Goal: Task Accomplishment & Management: Use online tool/utility

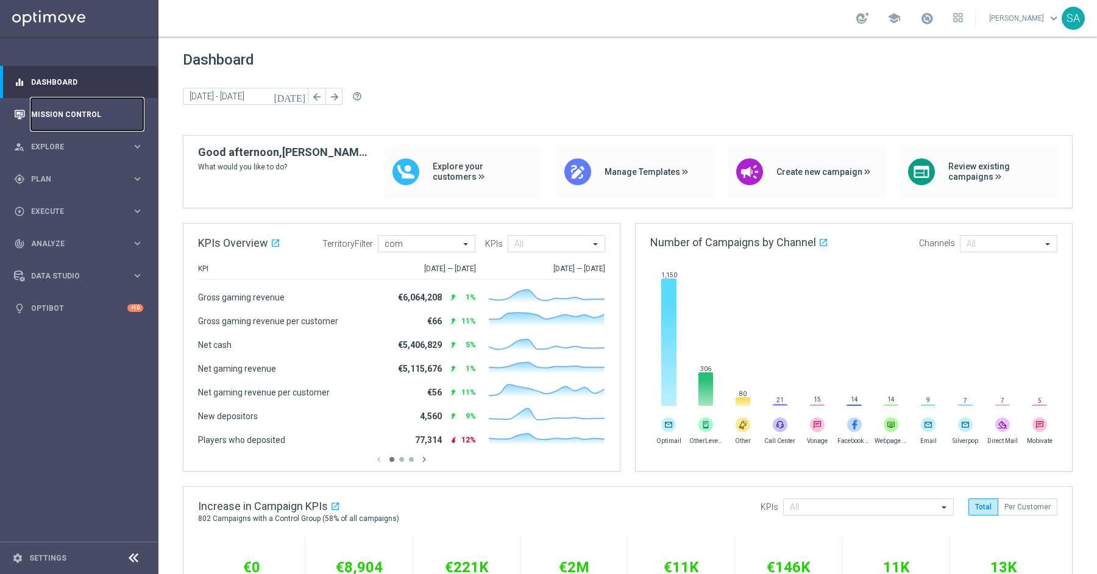
click at [71, 113] on link "Mission Control" at bounding box center [87, 114] width 112 height 32
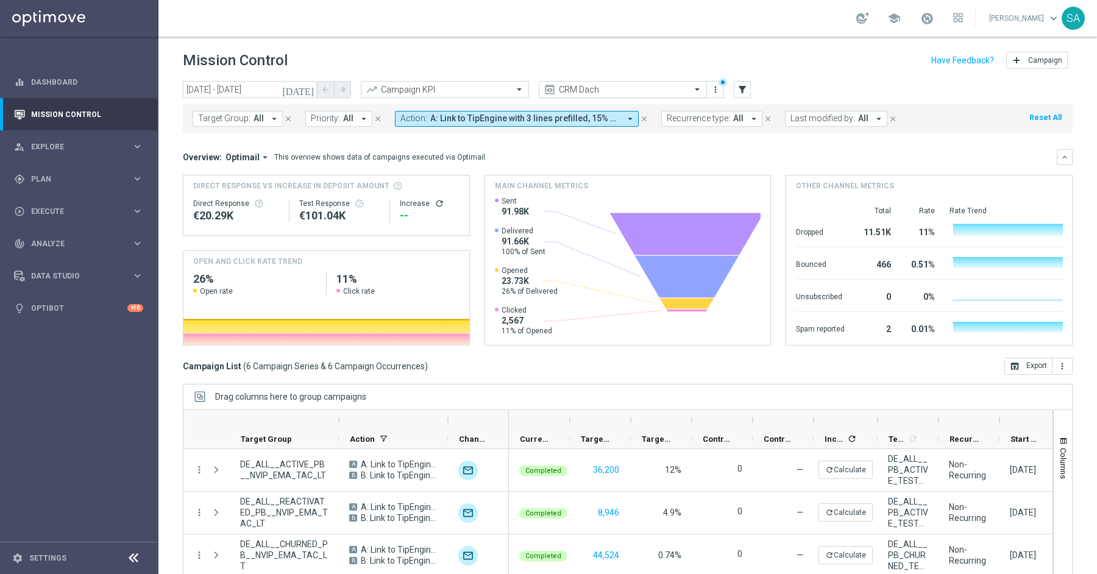
click at [701, 87] on span at bounding box center [698, 89] width 15 height 10
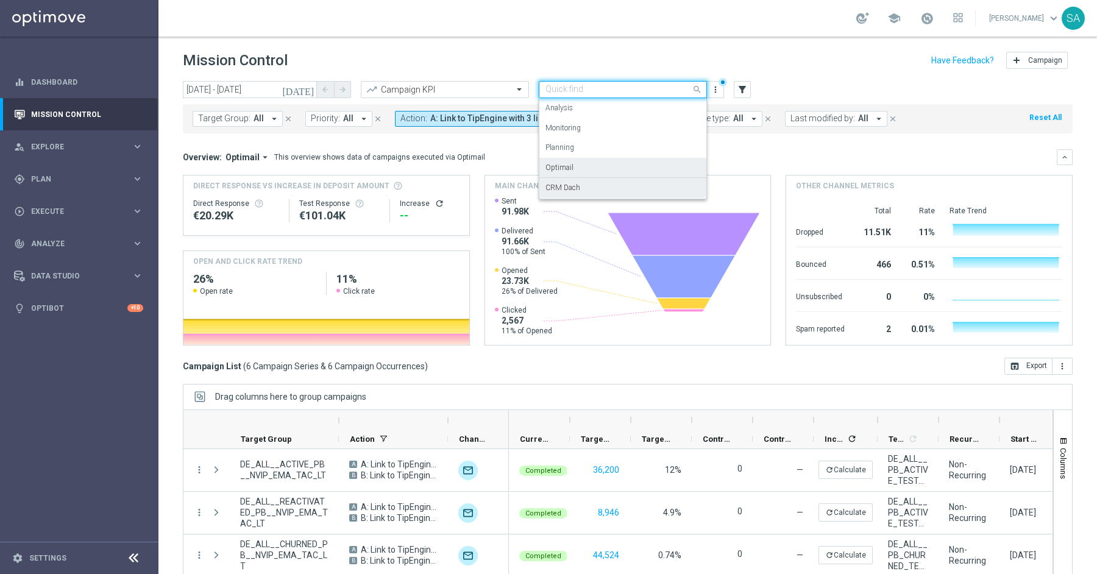
click at [648, 160] on div "Optimail" at bounding box center [622, 168] width 155 height 20
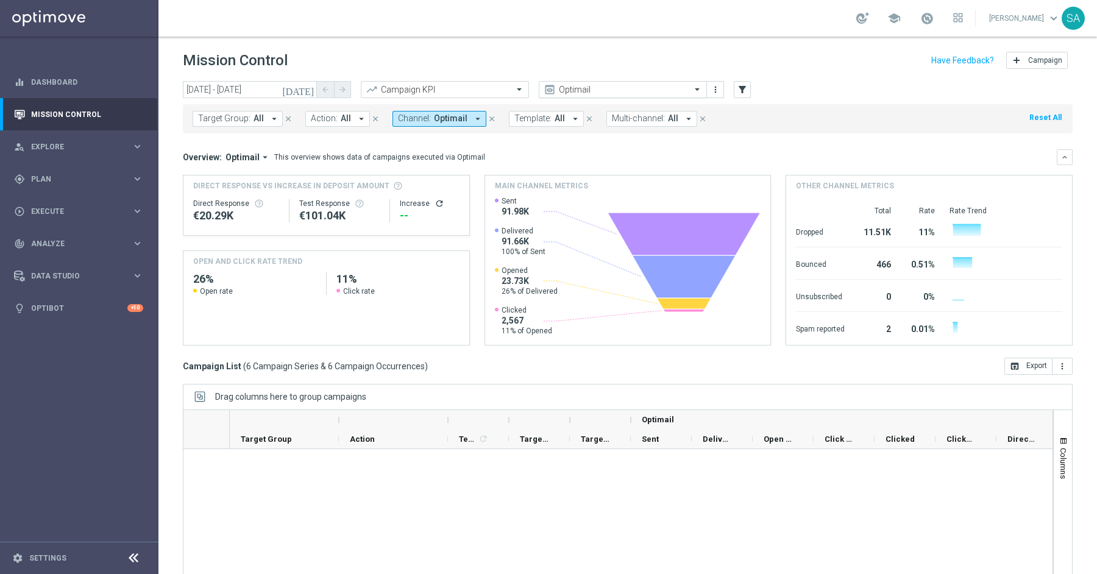
click at [692, 88] on span at bounding box center [698, 89] width 15 height 10
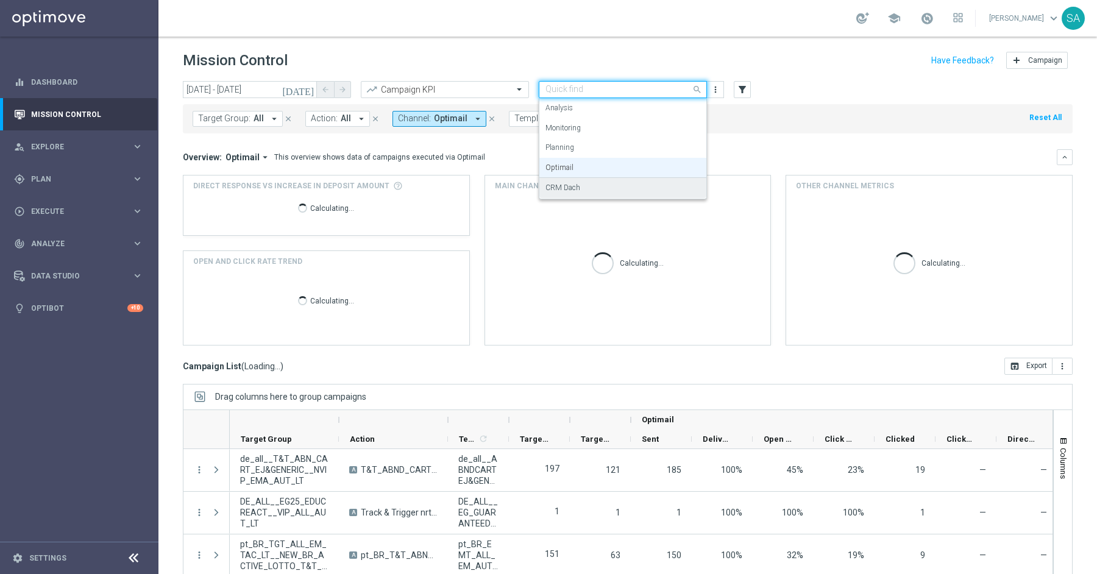
click at [626, 186] on div "CRM Dach" at bounding box center [622, 188] width 155 height 20
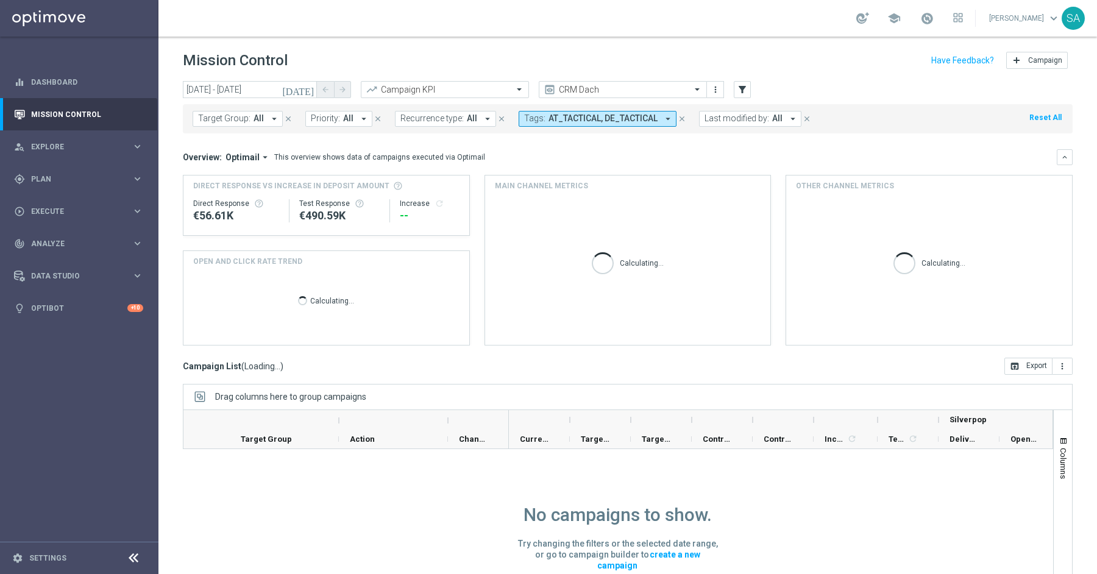
click at [662, 116] on icon "arrow_drop_down" at bounding box center [667, 118] width 11 height 11
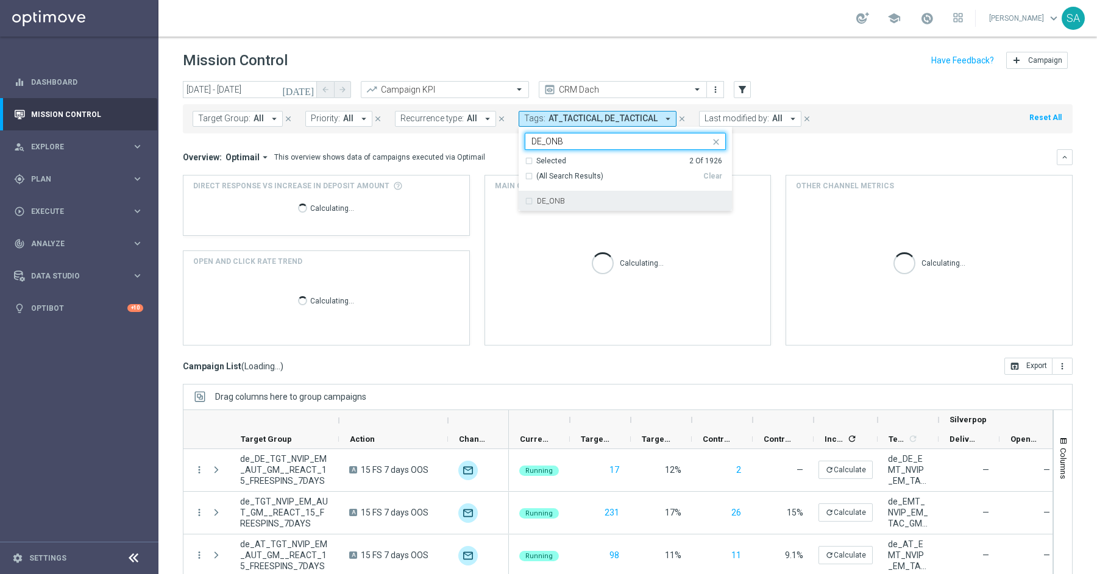
click at [525, 200] on div "DE_ONB" at bounding box center [625, 201] width 201 height 20
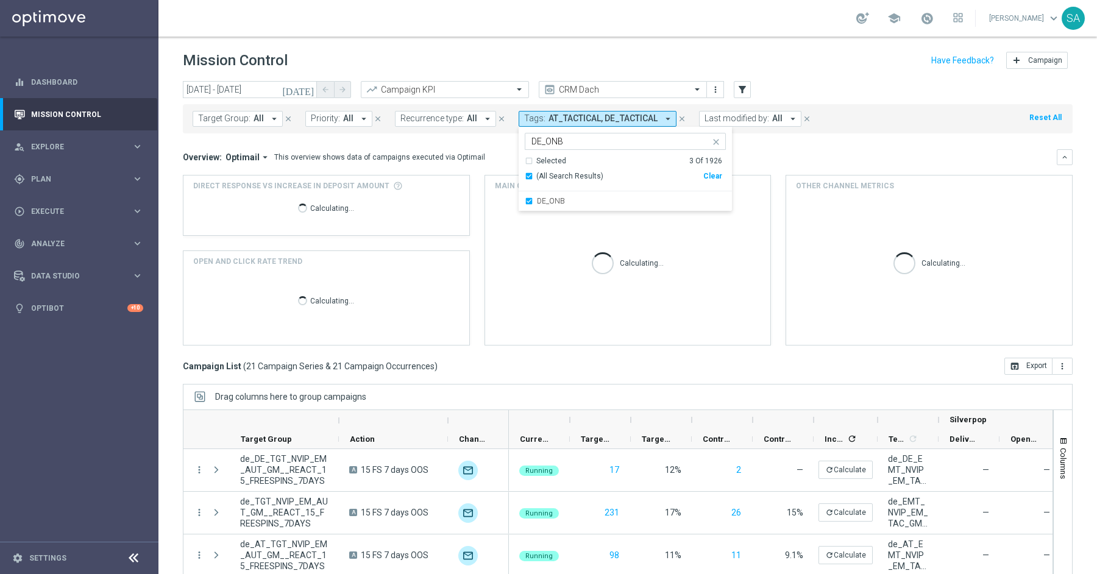
click at [530, 141] on div "DE_ONB" at bounding box center [620, 143] width 180 height 12
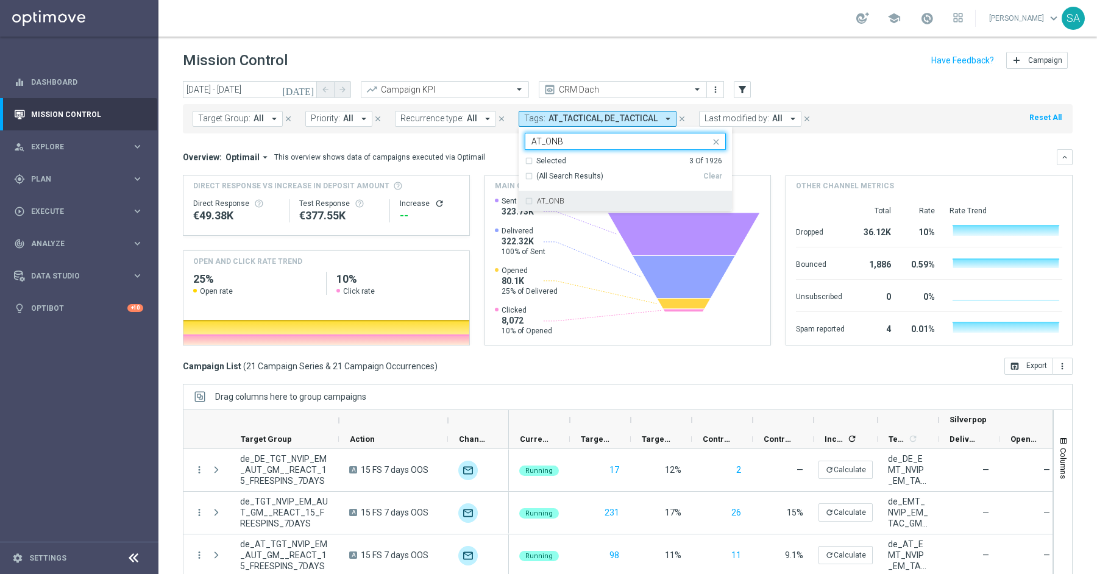
click at [525, 201] on div "AT_ONB" at bounding box center [625, 201] width 201 height 20
drag, startPoint x: 557, startPoint y: 141, endPoint x: 539, endPoint y: 146, distance: 19.1
click at [539, 146] on div "AT_ONB" at bounding box center [620, 143] width 180 height 12
click at [525, 202] on div "AT_AUTOMATED" at bounding box center [625, 201] width 201 height 20
drag, startPoint x: 533, startPoint y: 143, endPoint x: 523, endPoint y: 143, distance: 9.8
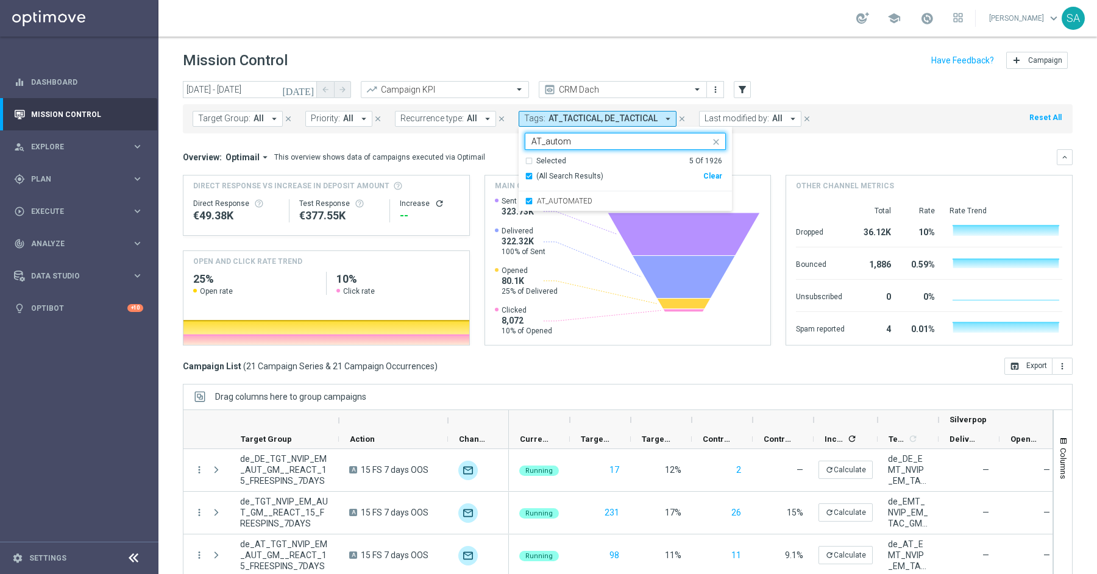
click at [531, 143] on input "AT_autom" at bounding box center [620, 142] width 179 height 10
click at [525, 200] on div "DE_AUTOMATED" at bounding box center [625, 201] width 201 height 20
type input "DE_autom"
click at [748, 150] on div "Overview: Optimail arrow_drop_down This overview shows data of campaigns execut…" at bounding box center [628, 157] width 890 height 16
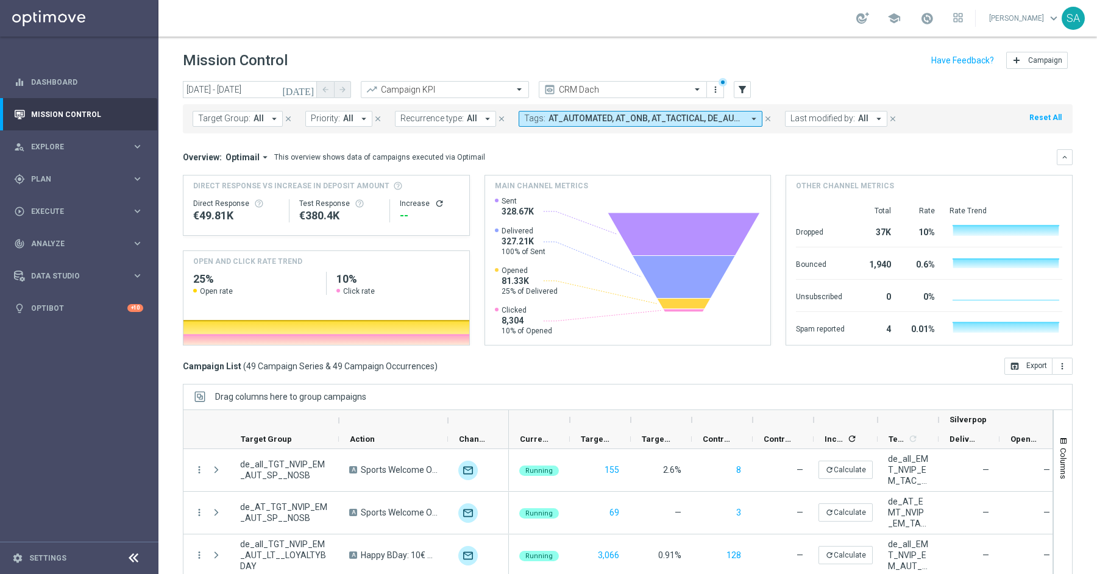
click at [305, 87] on icon "[DATE]" at bounding box center [298, 89] width 33 height 11
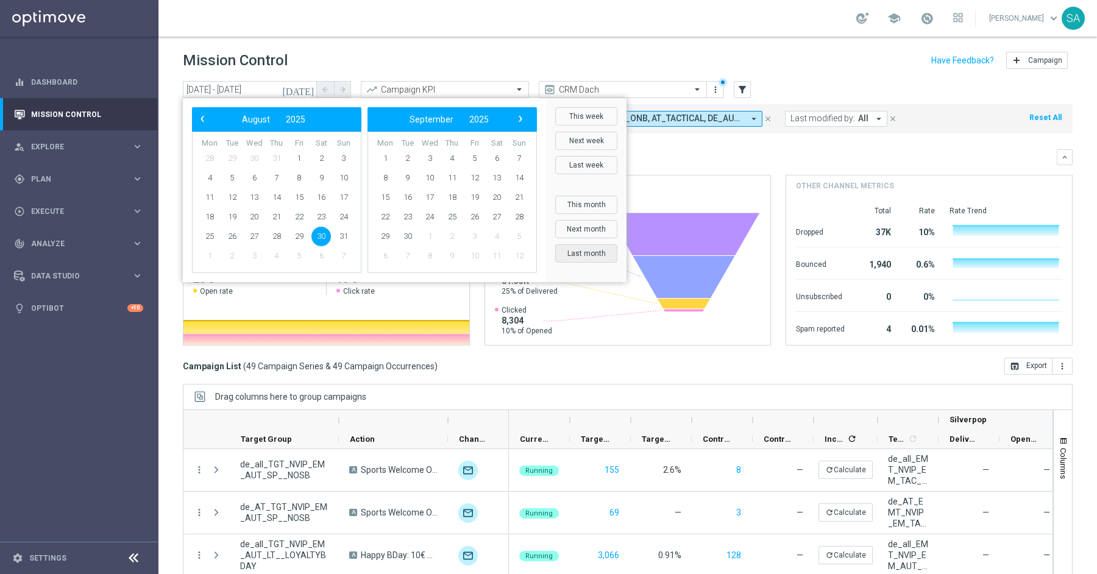
click at [573, 254] on button "Last month" at bounding box center [586, 253] width 62 height 18
type input "[DATE] - [DATE]"
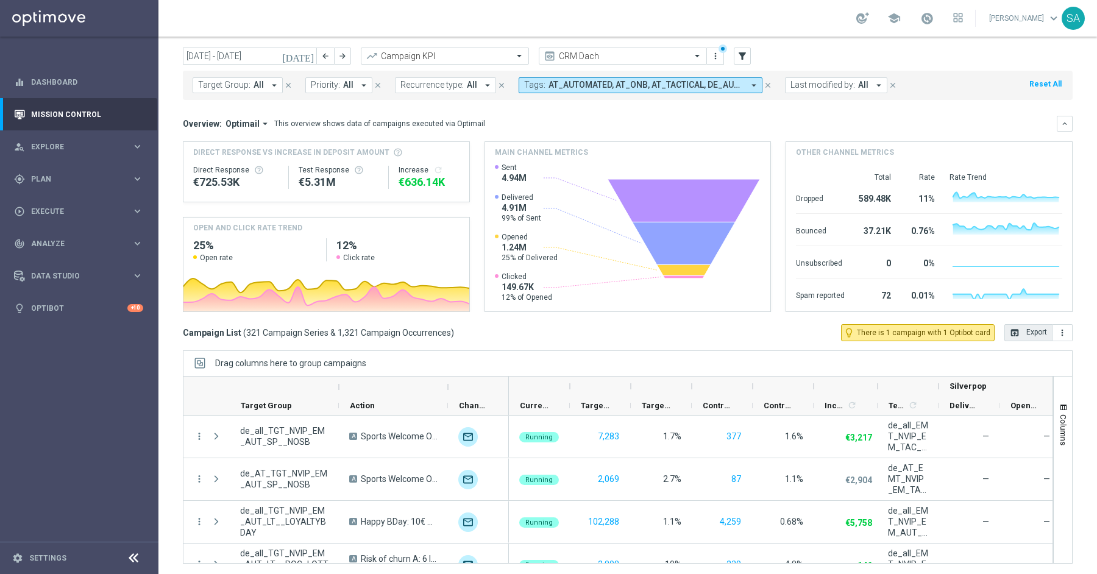
click at [1034, 329] on button "open_in_browser Export" at bounding box center [1028, 332] width 48 height 17
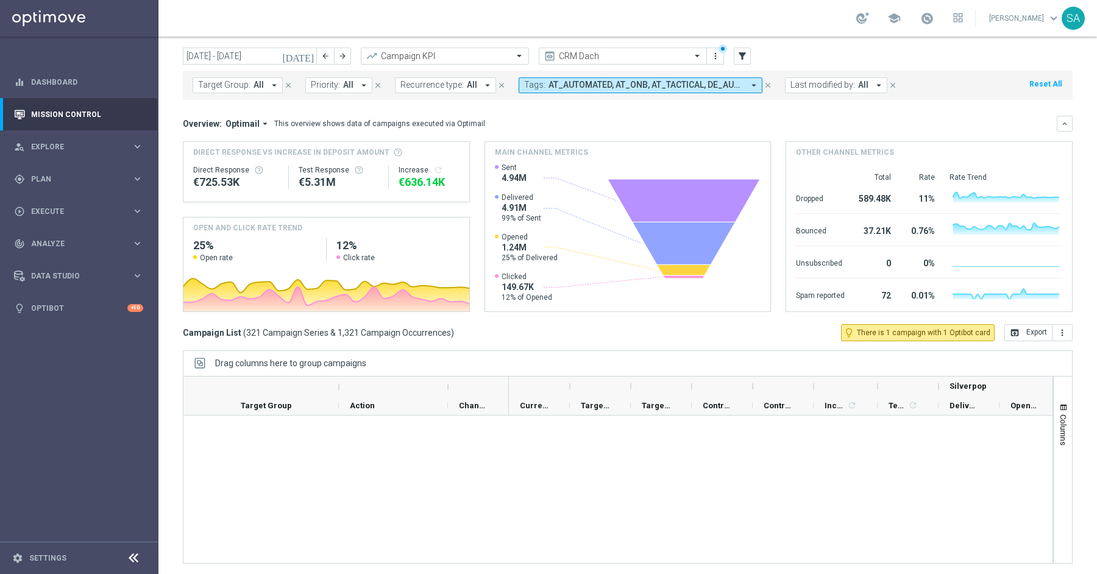
scroll to position [13545, 0]
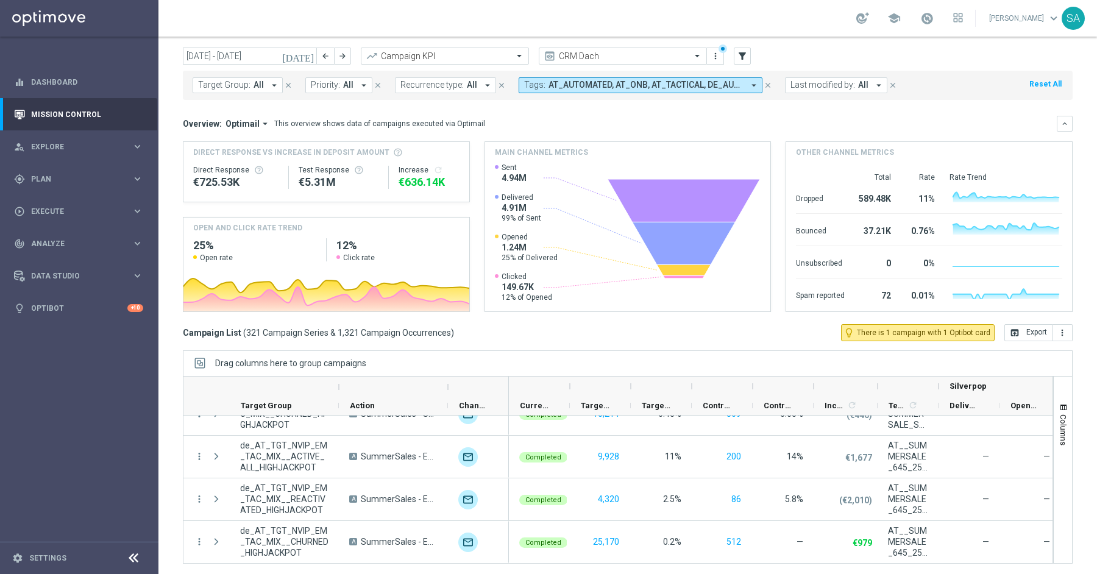
click at [748, 84] on icon "arrow_drop_down" at bounding box center [753, 85] width 11 height 11
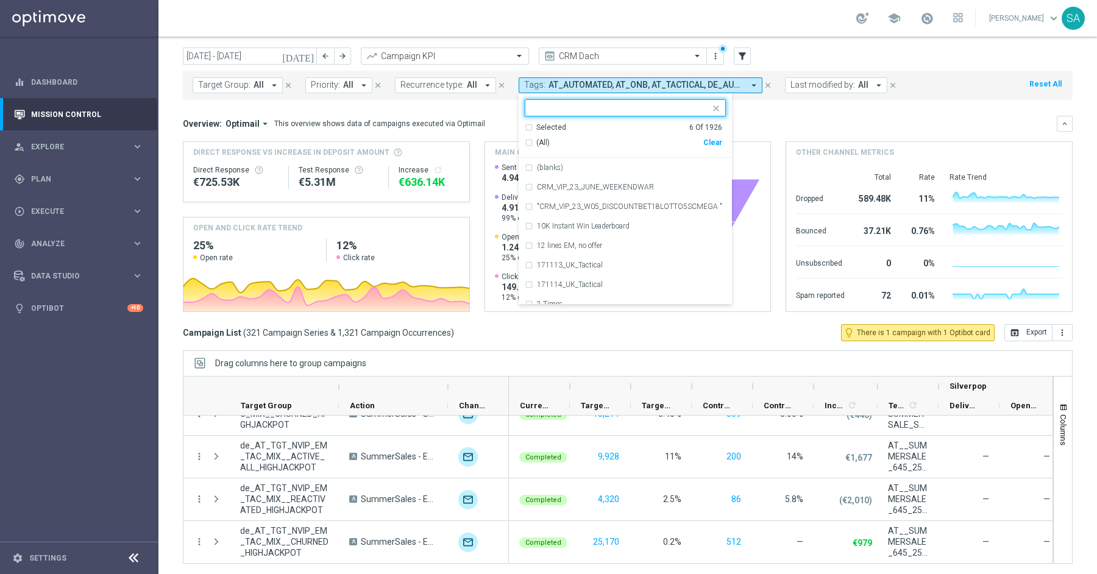
click at [525, 126] on div "Selected 6 Of 1926" at bounding box center [623, 127] width 197 height 10
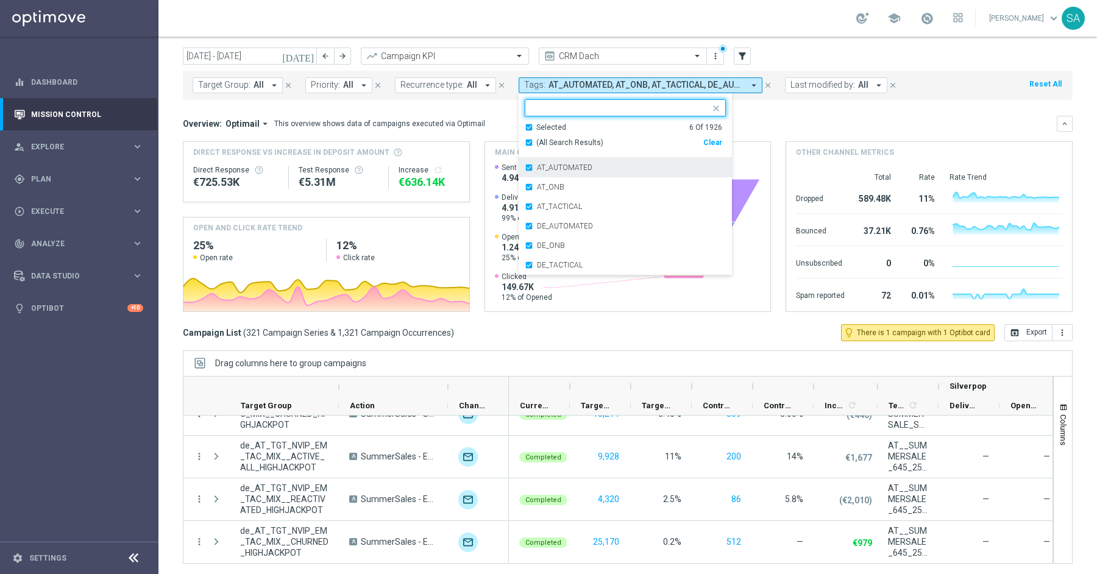
click at [525, 166] on div "AT_AUTOMATED" at bounding box center [625, 168] width 201 height 20
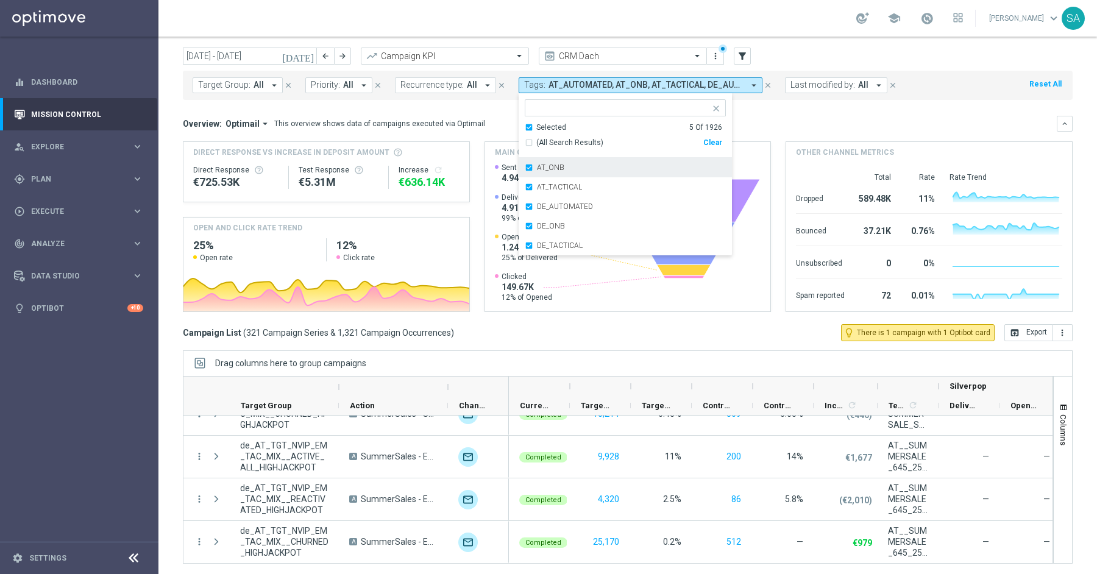
click at [525, 165] on div "AT_ONB" at bounding box center [625, 168] width 201 height 20
click at [525, 165] on div "AT_TACTICAL" at bounding box center [625, 168] width 201 height 20
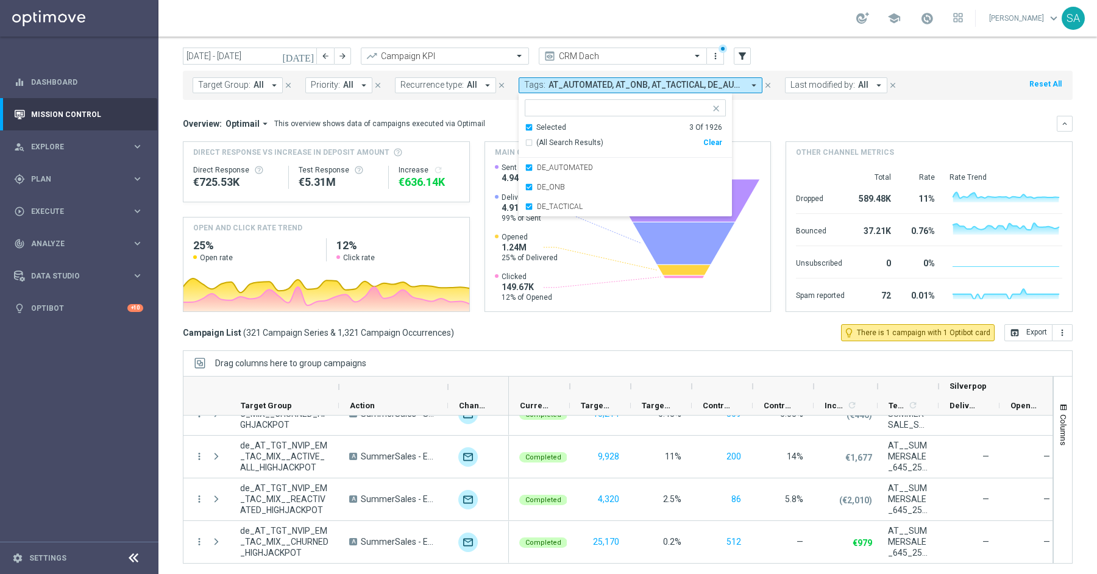
click at [698, 331] on div "Campaign List ( 321 Campaign Series & 1,321 Campaign Occurrences ) lightbulb_ou…" at bounding box center [628, 332] width 890 height 17
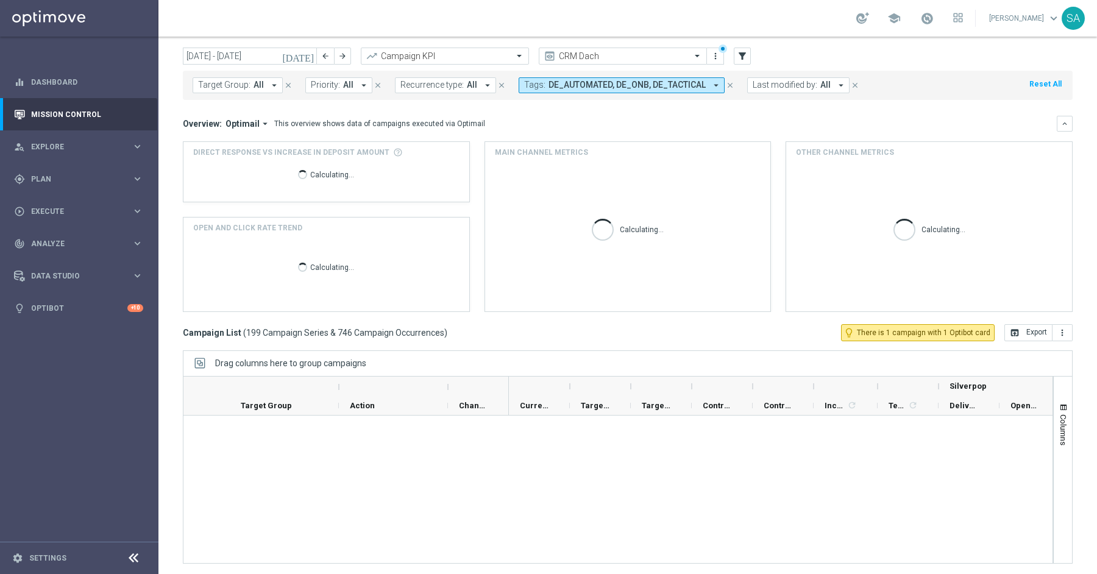
scroll to position [8341, 0]
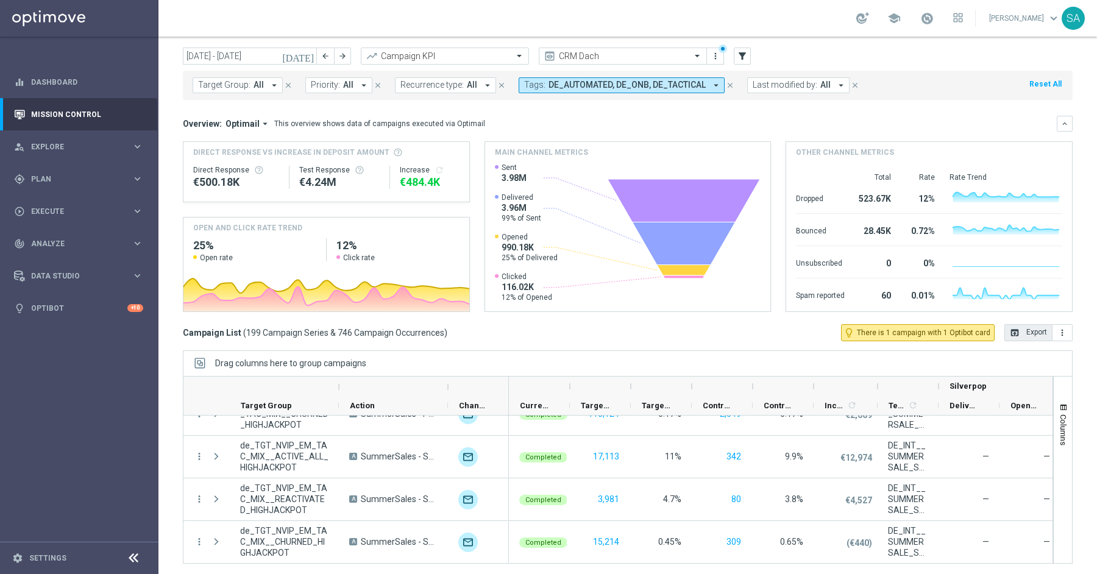
click at [1029, 332] on button "open_in_browser Export" at bounding box center [1028, 332] width 48 height 17
